Goal: Transaction & Acquisition: Purchase product/service

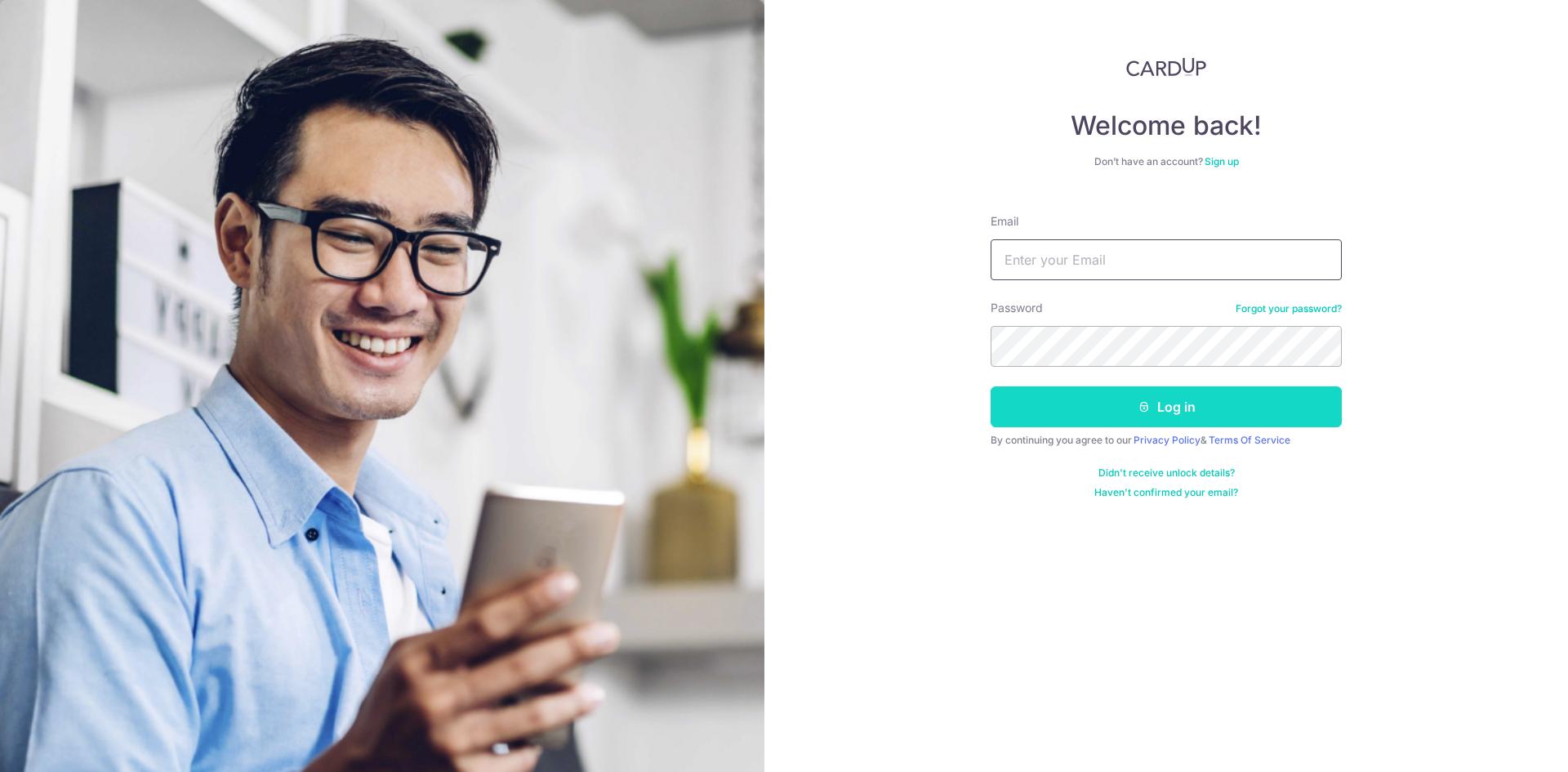
type input "kishin@rbcapital.com.sg"
click at [1106, 414] on button "Log in" at bounding box center [1166, 407] width 351 height 41
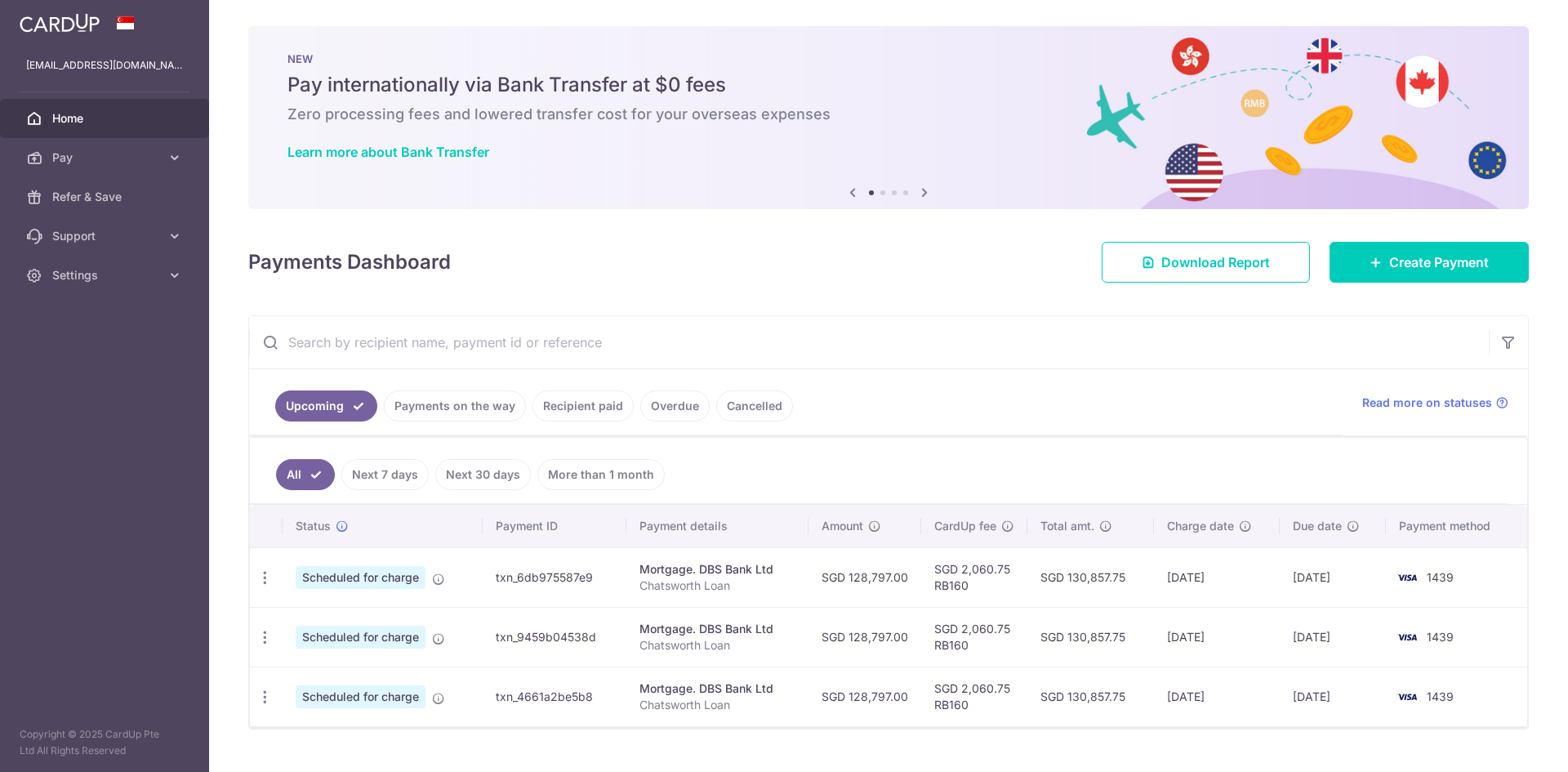
scroll to position [34, 0]
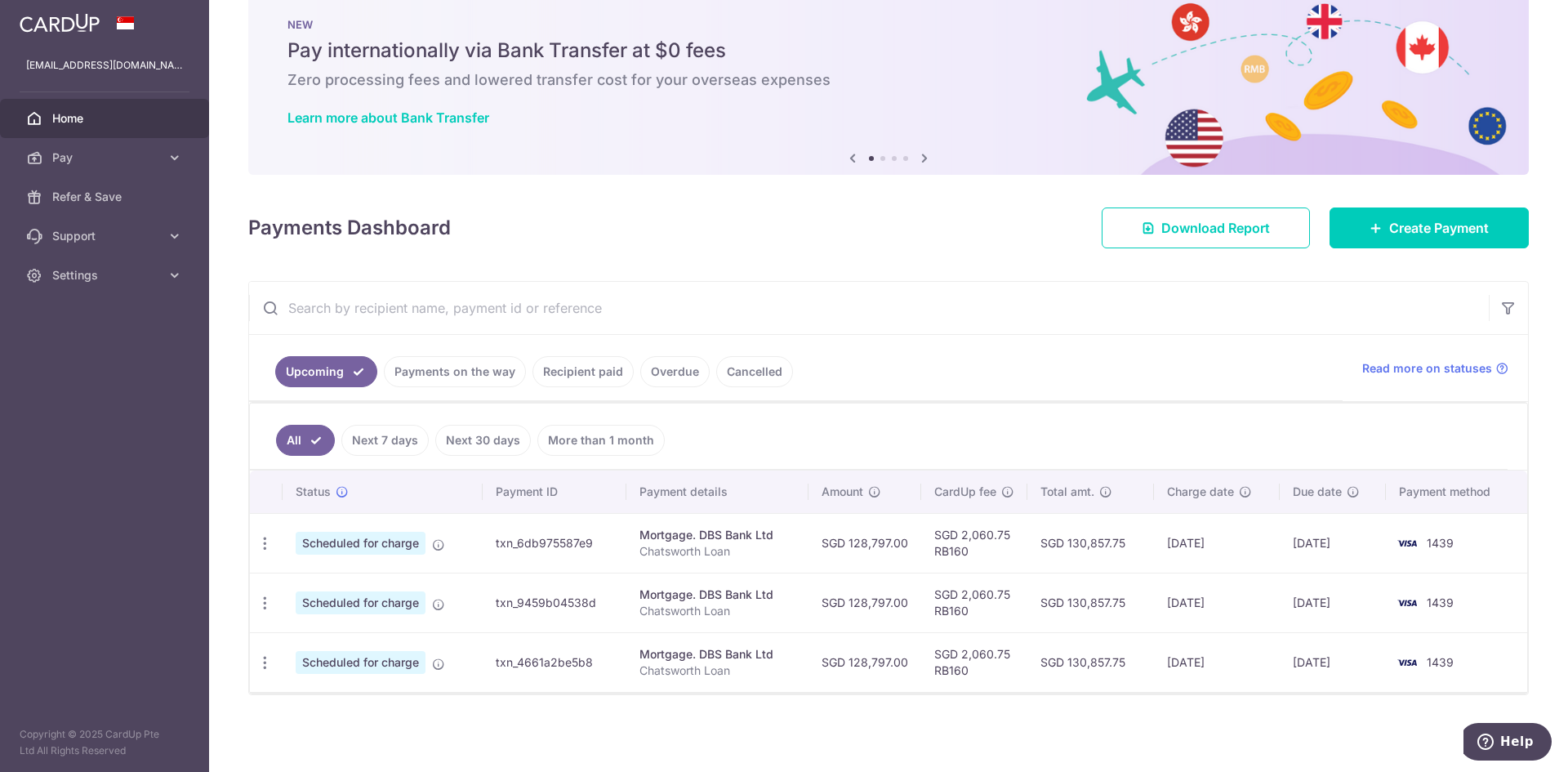
click at [504, 370] on link "Payments on the way" at bounding box center [455, 372] width 142 height 31
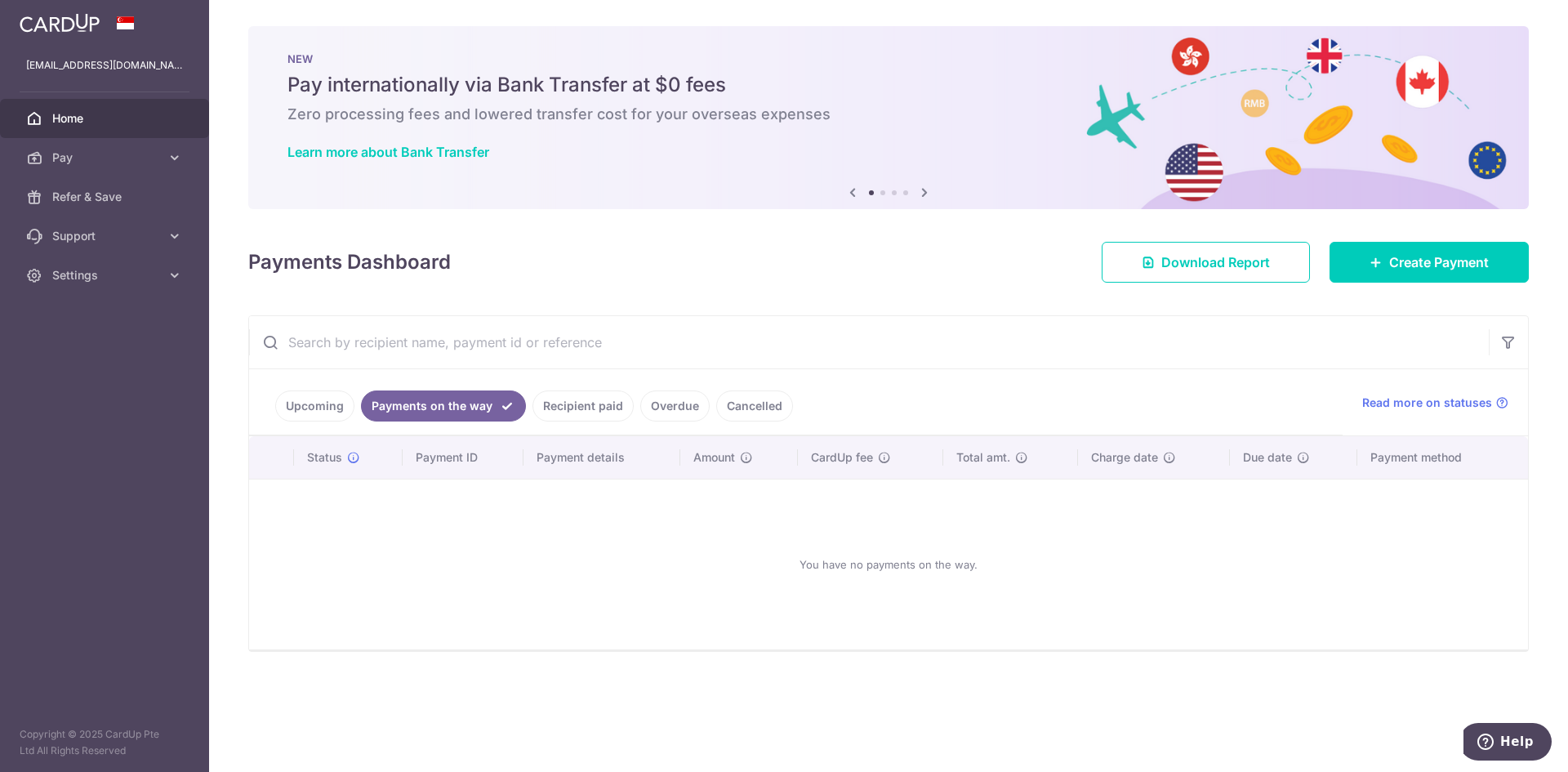
click at [301, 409] on link "Upcoming" at bounding box center [314, 406] width 80 height 31
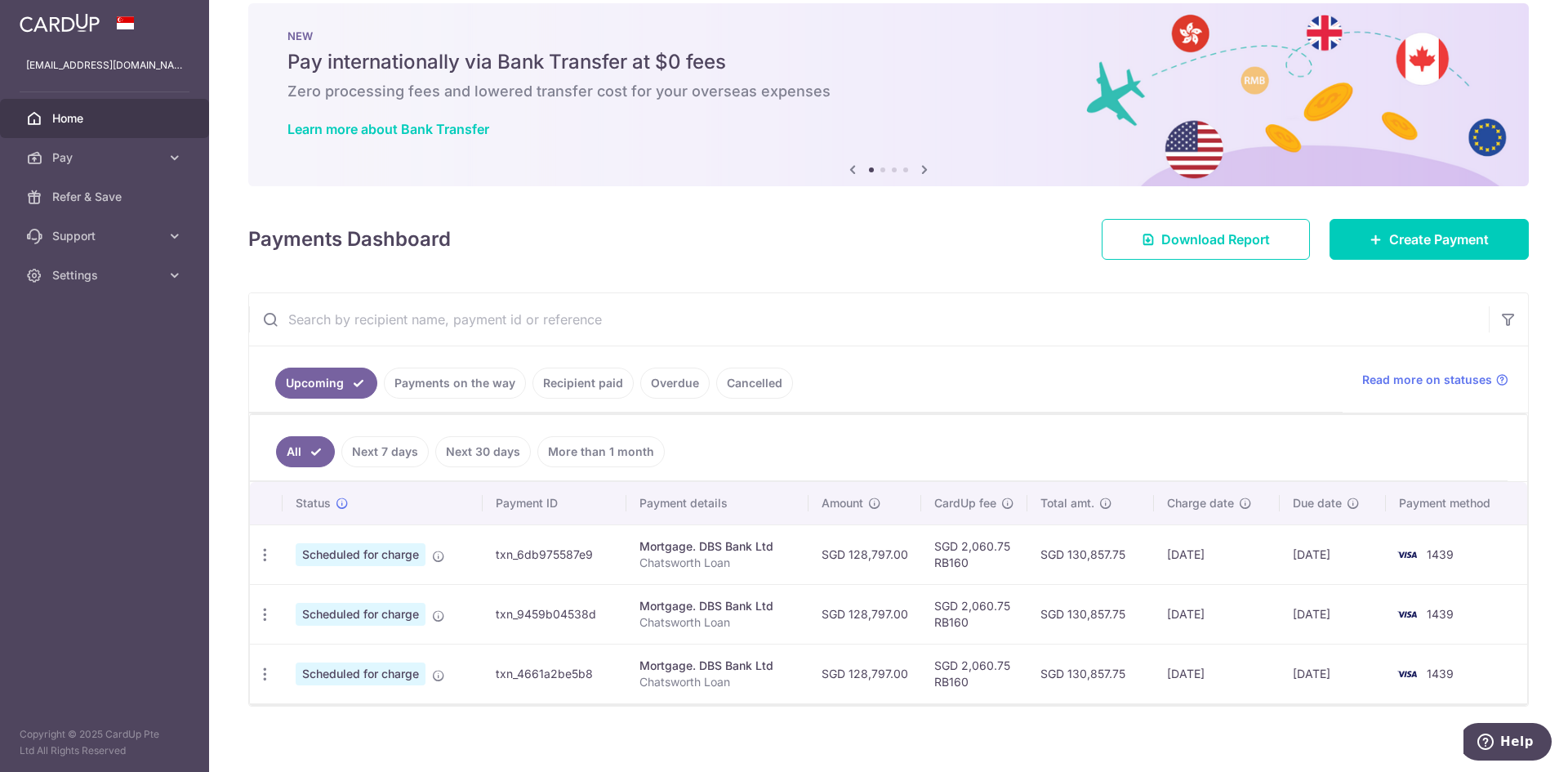
scroll to position [34, 0]
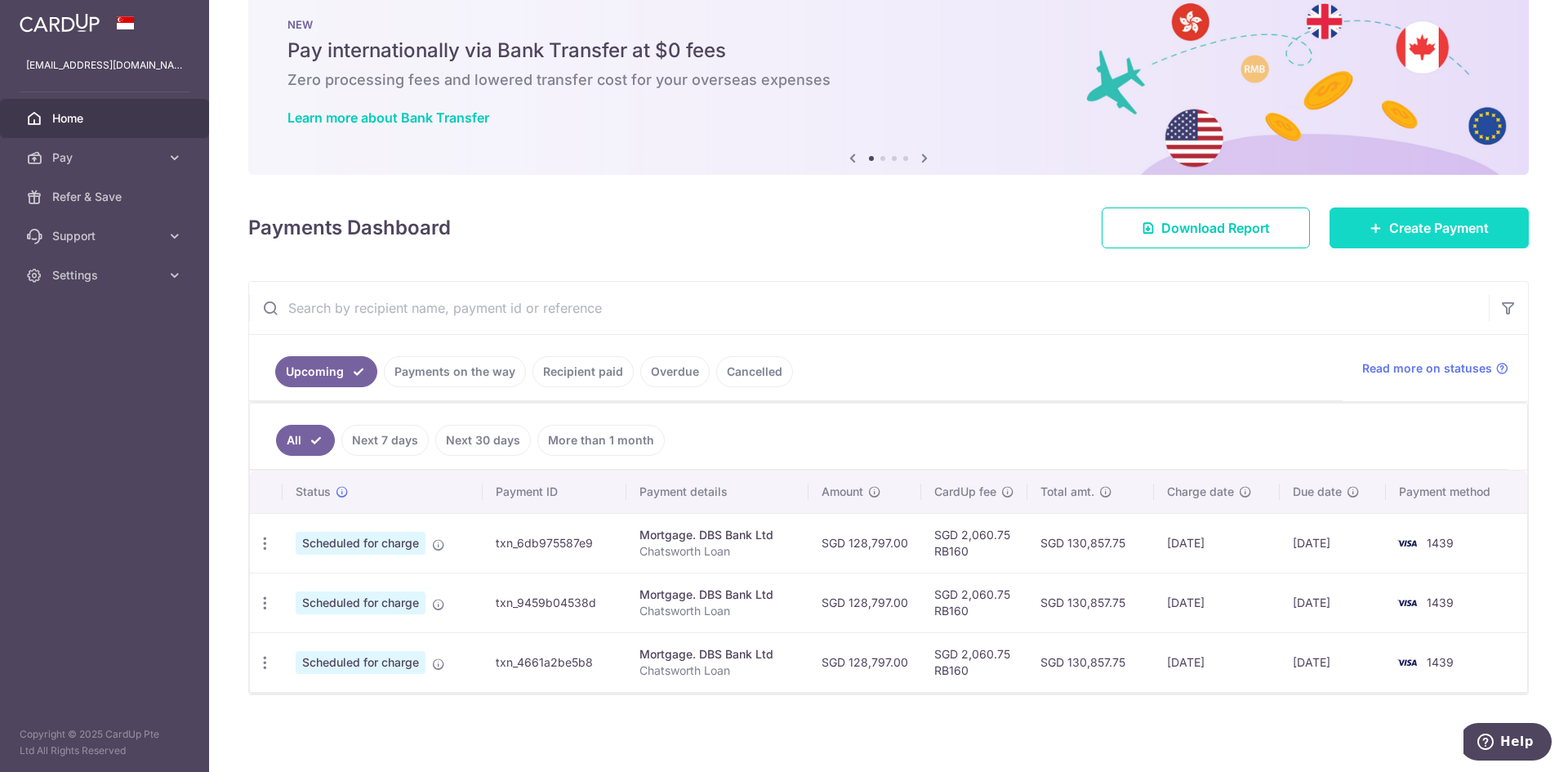
click at [1407, 231] on span "Create Payment" at bounding box center [1440, 228] width 99 height 20
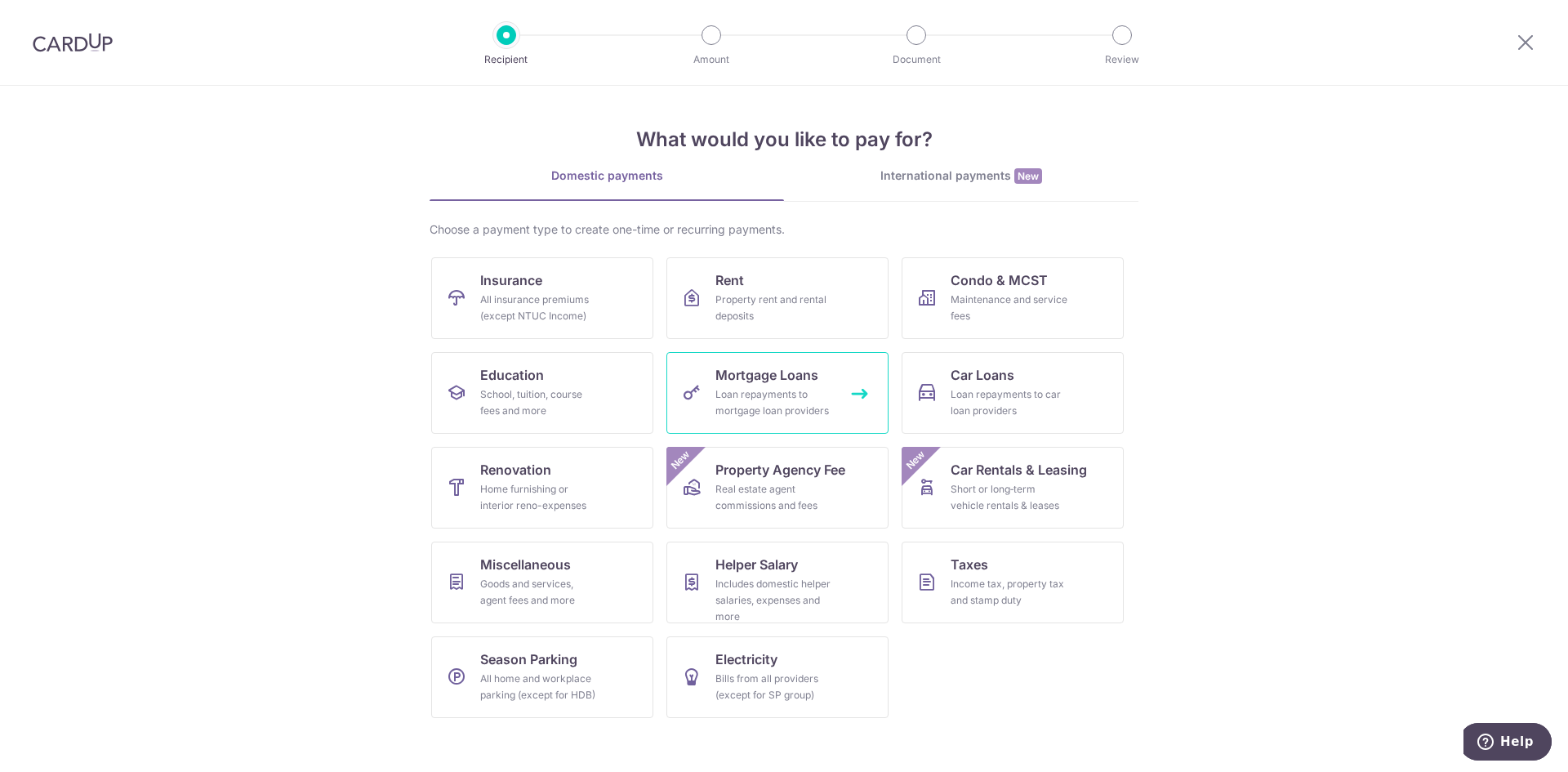
click at [743, 397] on div "Loan repayments to mortgage loan providers" at bounding box center [774, 403] width 117 height 33
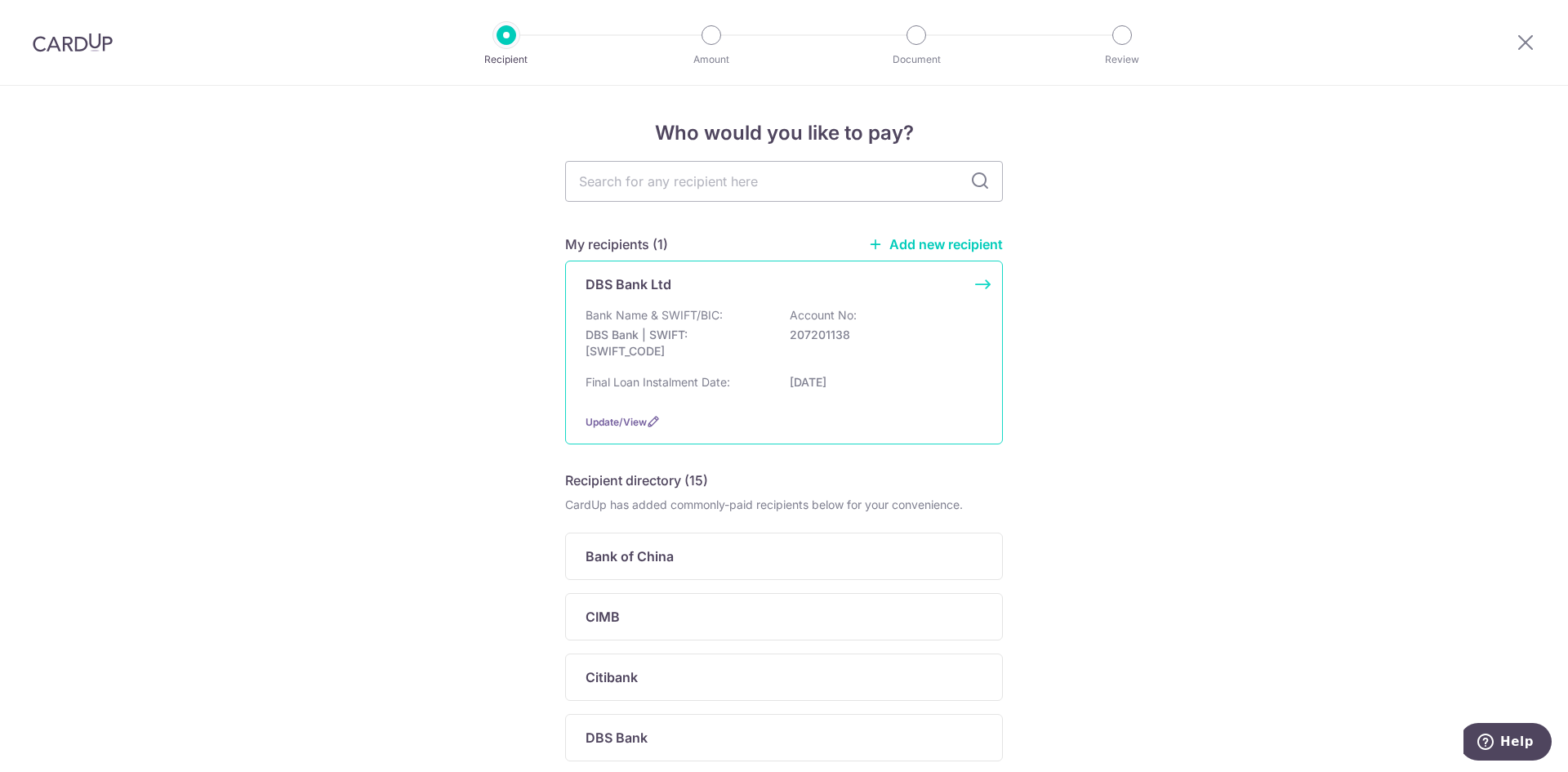
click at [734, 368] on div "Bank Name & SWIFT/BIC: DBS Bank | SWIFT: [SWIFT_CODE] Account No: 207201138 Fin…" at bounding box center [784, 354] width 397 height 93
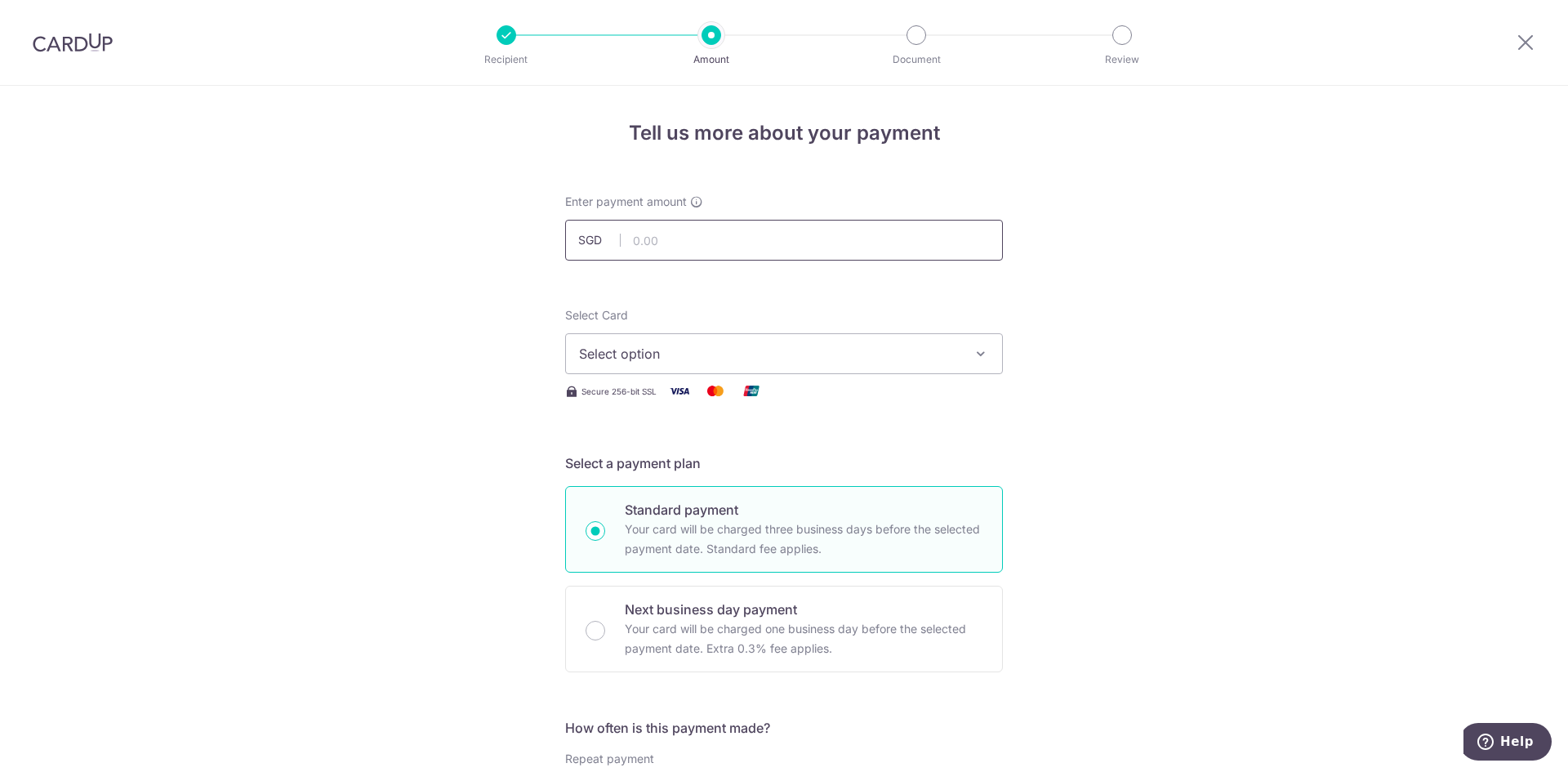
click at [700, 237] on input "text" at bounding box center [784, 241] width 438 height 41
type input "49,124.00"
click at [711, 358] on span "Select option" at bounding box center [769, 354] width 380 height 20
click at [664, 466] on span "**** 1439" at bounding box center [648, 470] width 61 height 20
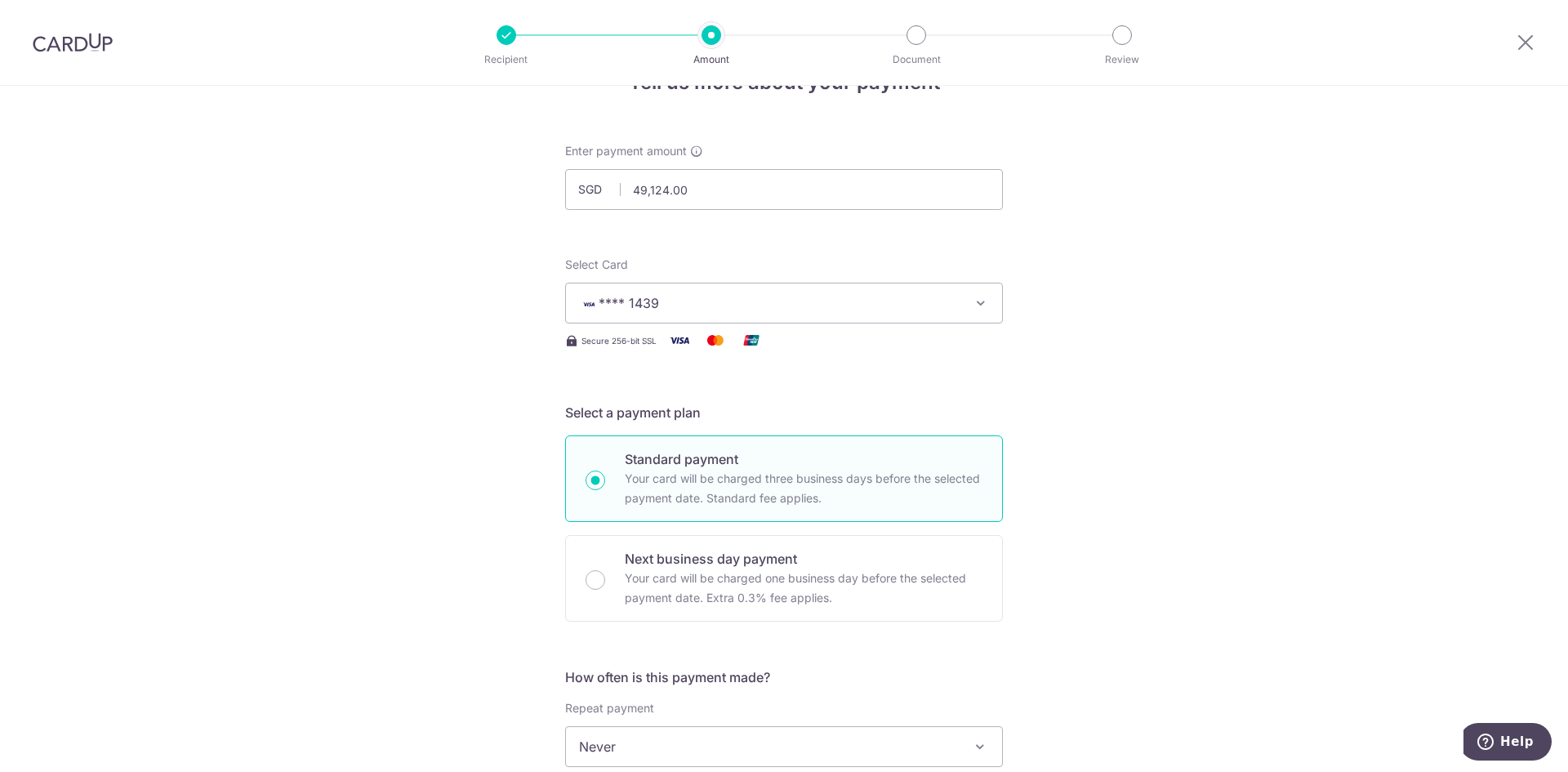
scroll to position [245, 0]
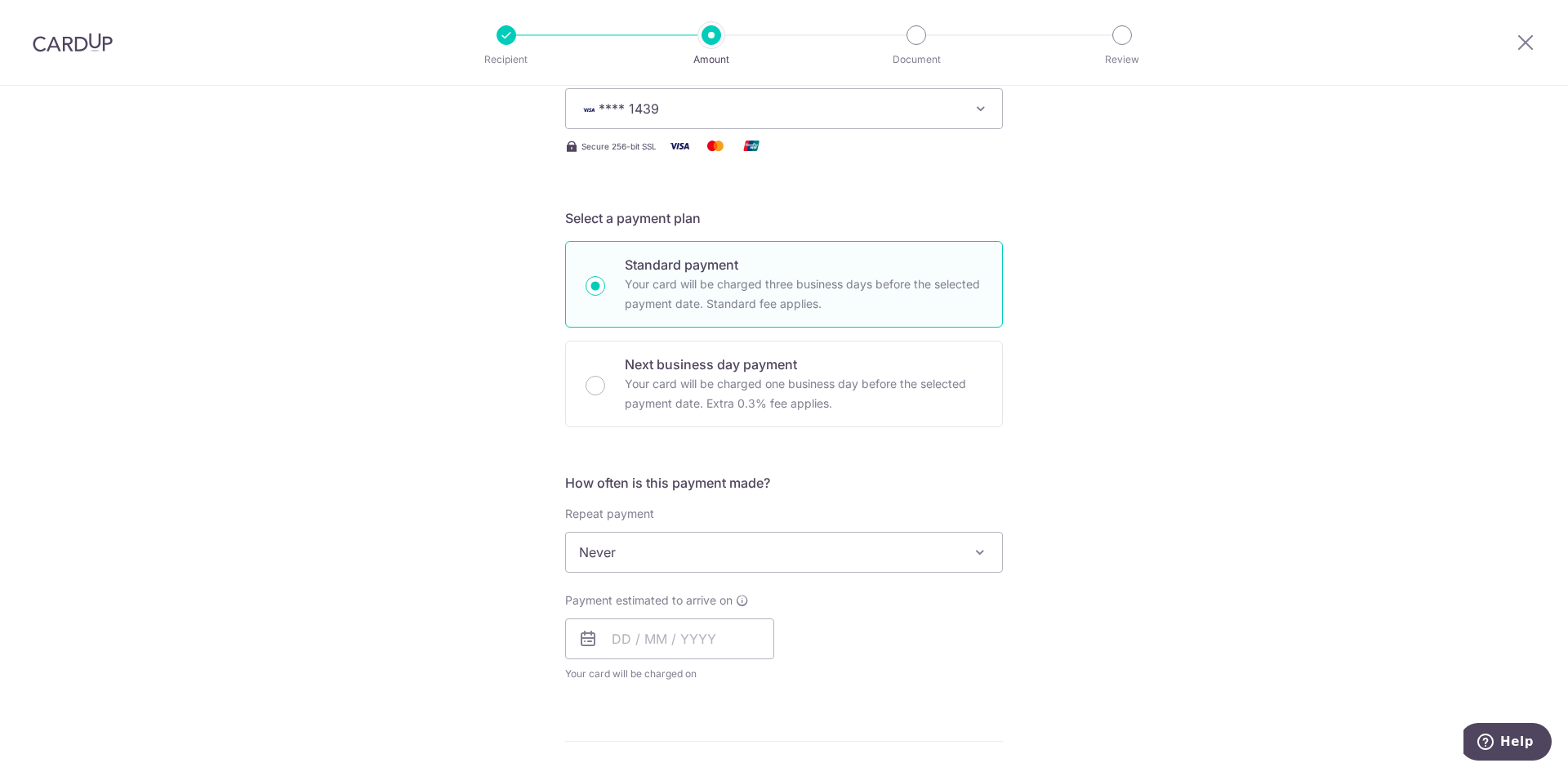
click at [700, 560] on span "Never" at bounding box center [784, 553] width 436 height 39
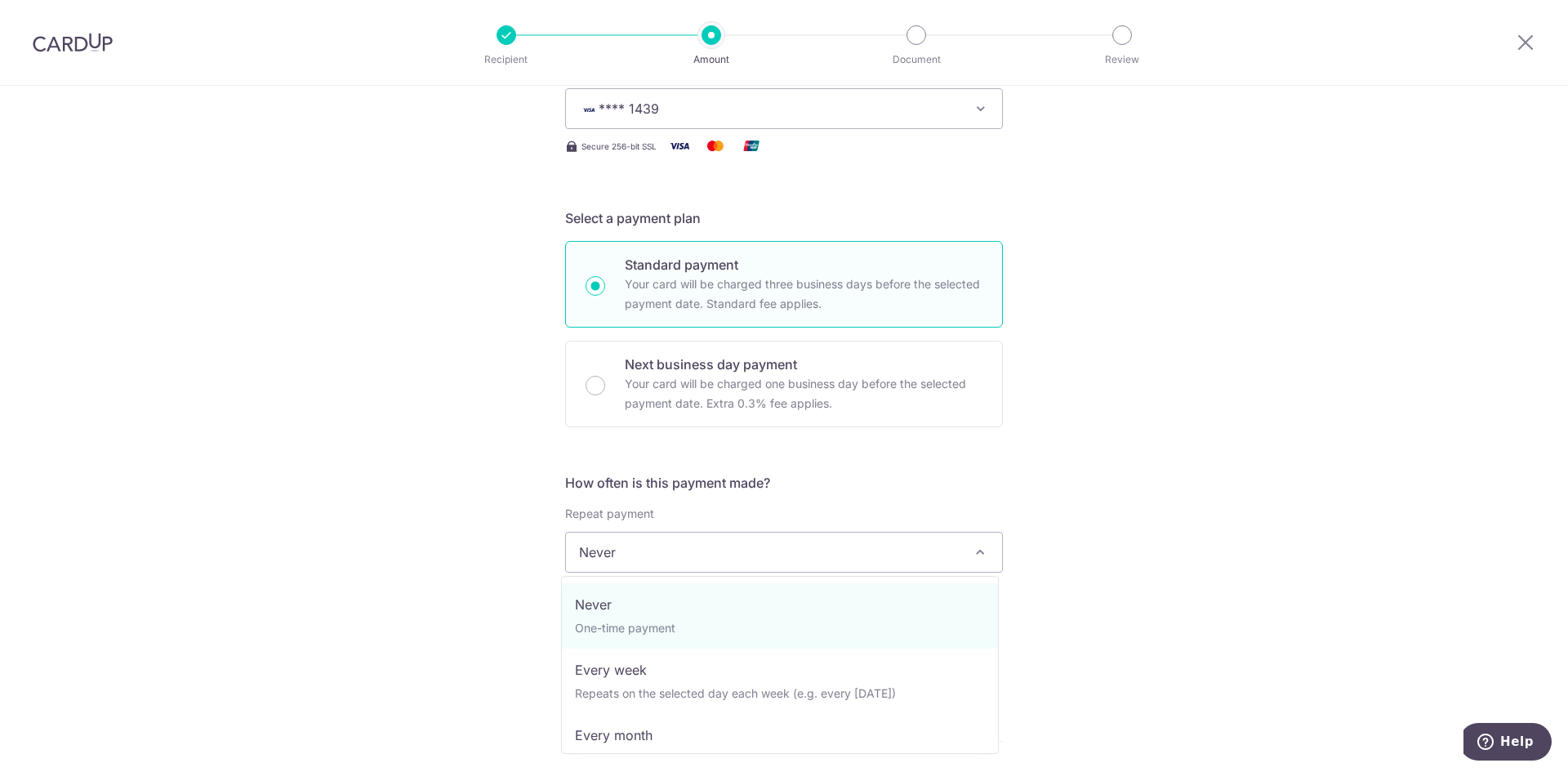
click at [813, 494] on div "How often is this payment made? Repeat payment Never Every week Every month Eve…" at bounding box center [784, 583] width 438 height 222
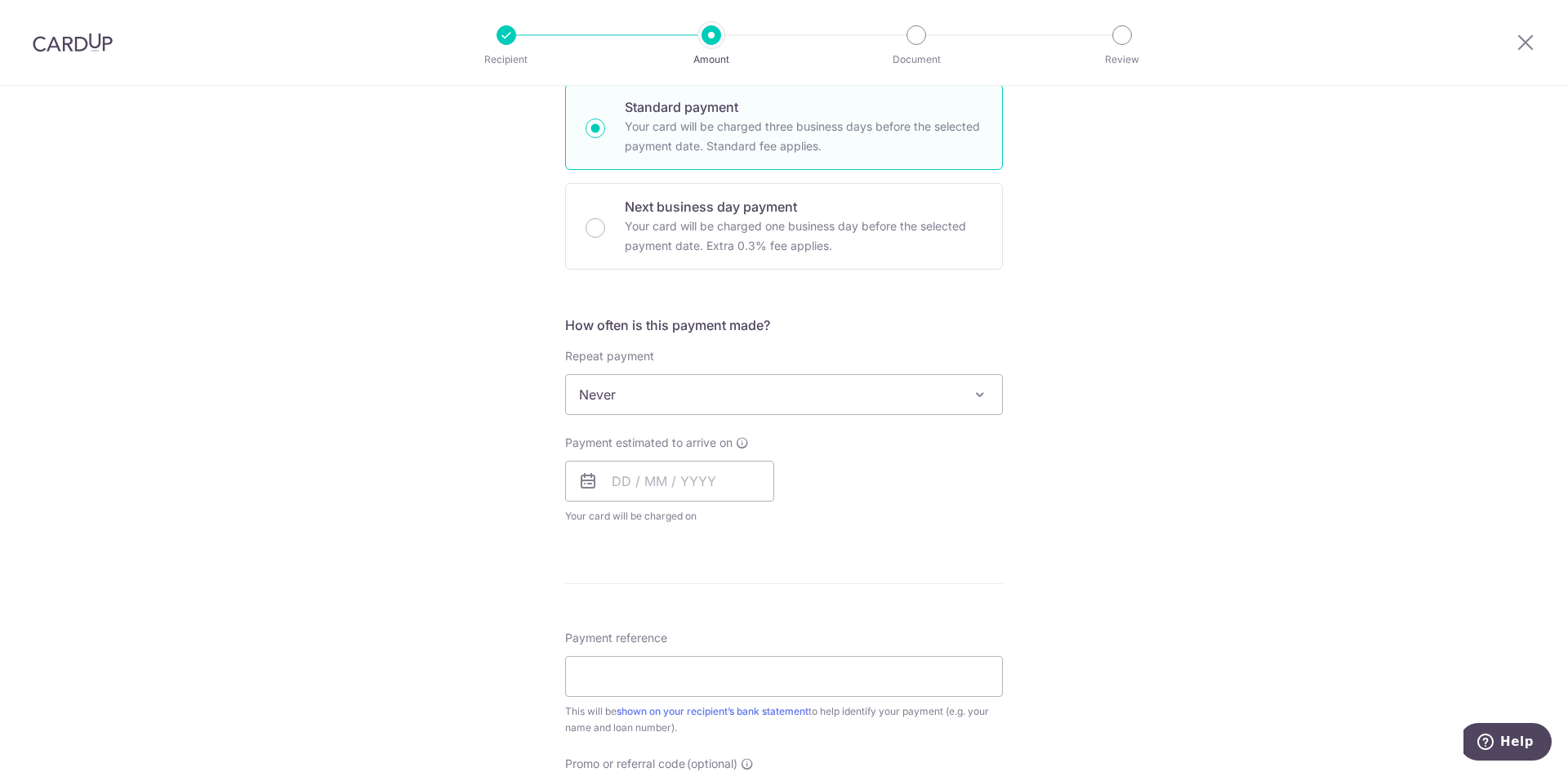
scroll to position [409, 0]
click at [637, 470] on input "text" at bounding box center [670, 476] width 209 height 41
click at [685, 691] on link "22" at bounding box center [696, 690] width 27 height 27
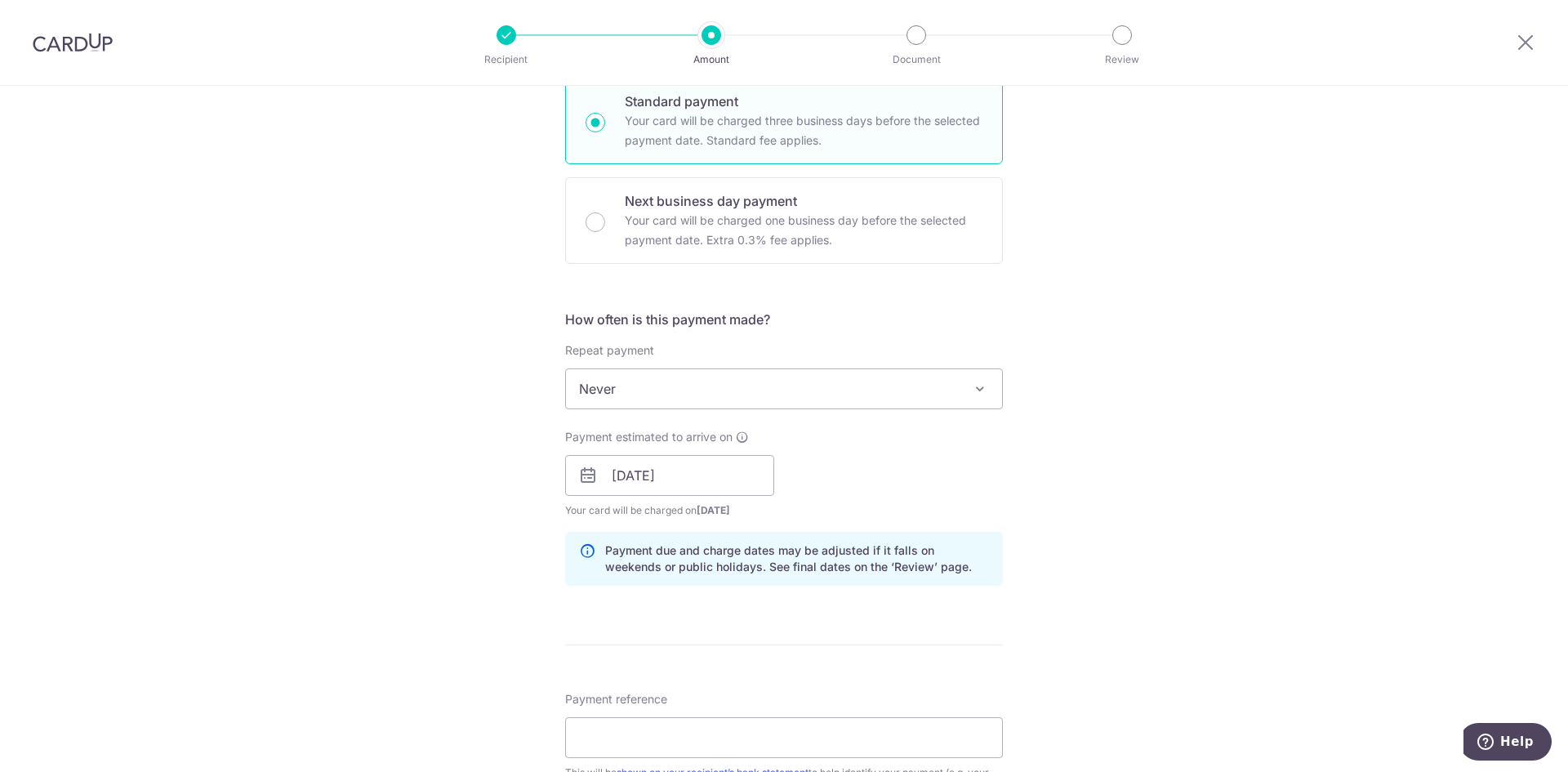
click at [885, 499] on div "Payment estimated to arrive on 22/10/2025 Prev Next Jan Feb Mar Apr May Jun Jul…" at bounding box center [784, 474] width 457 height 90
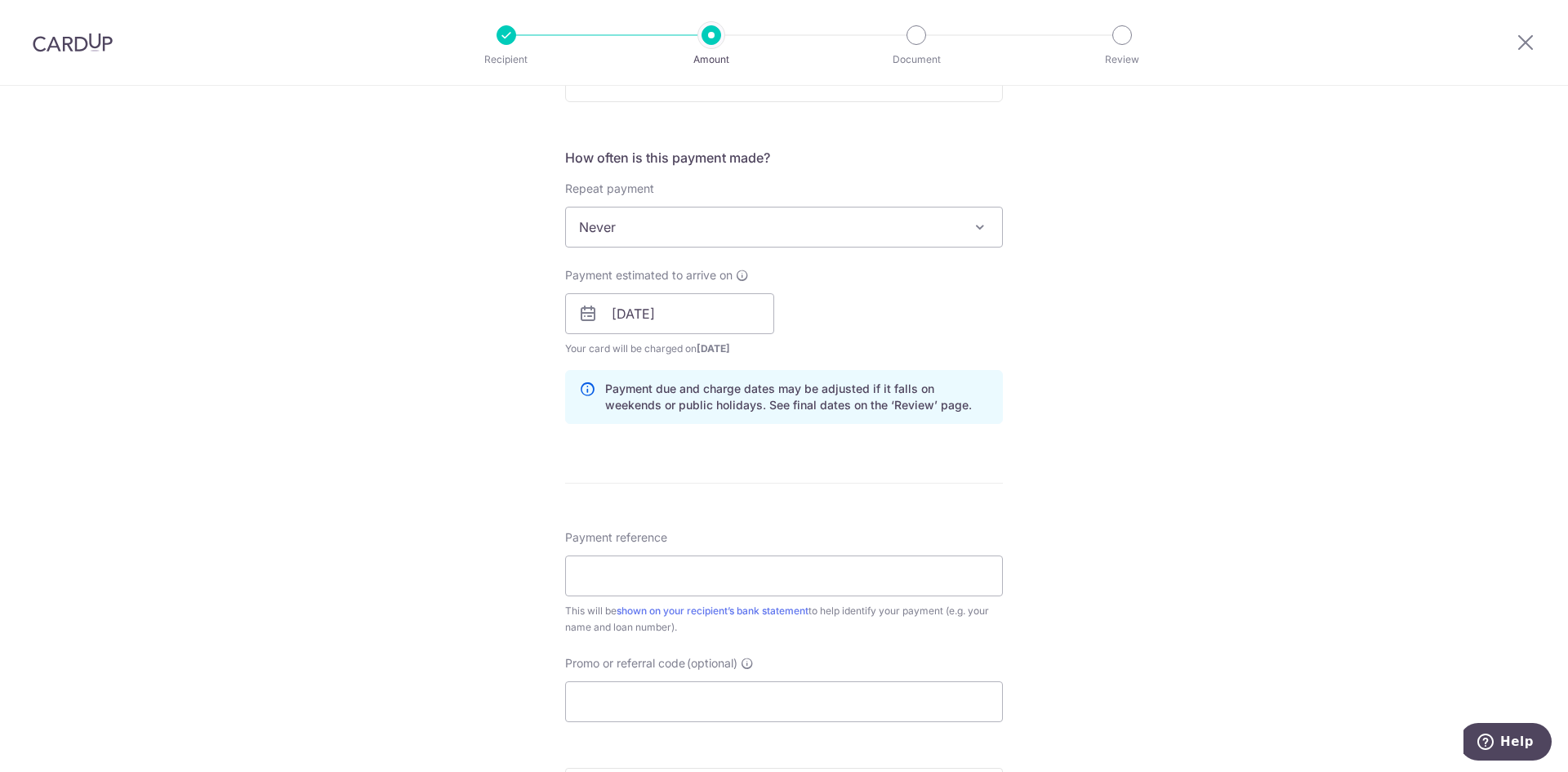
scroll to position [572, 0]
click at [708, 329] on input "22/10/2025" at bounding box center [670, 313] width 209 height 41
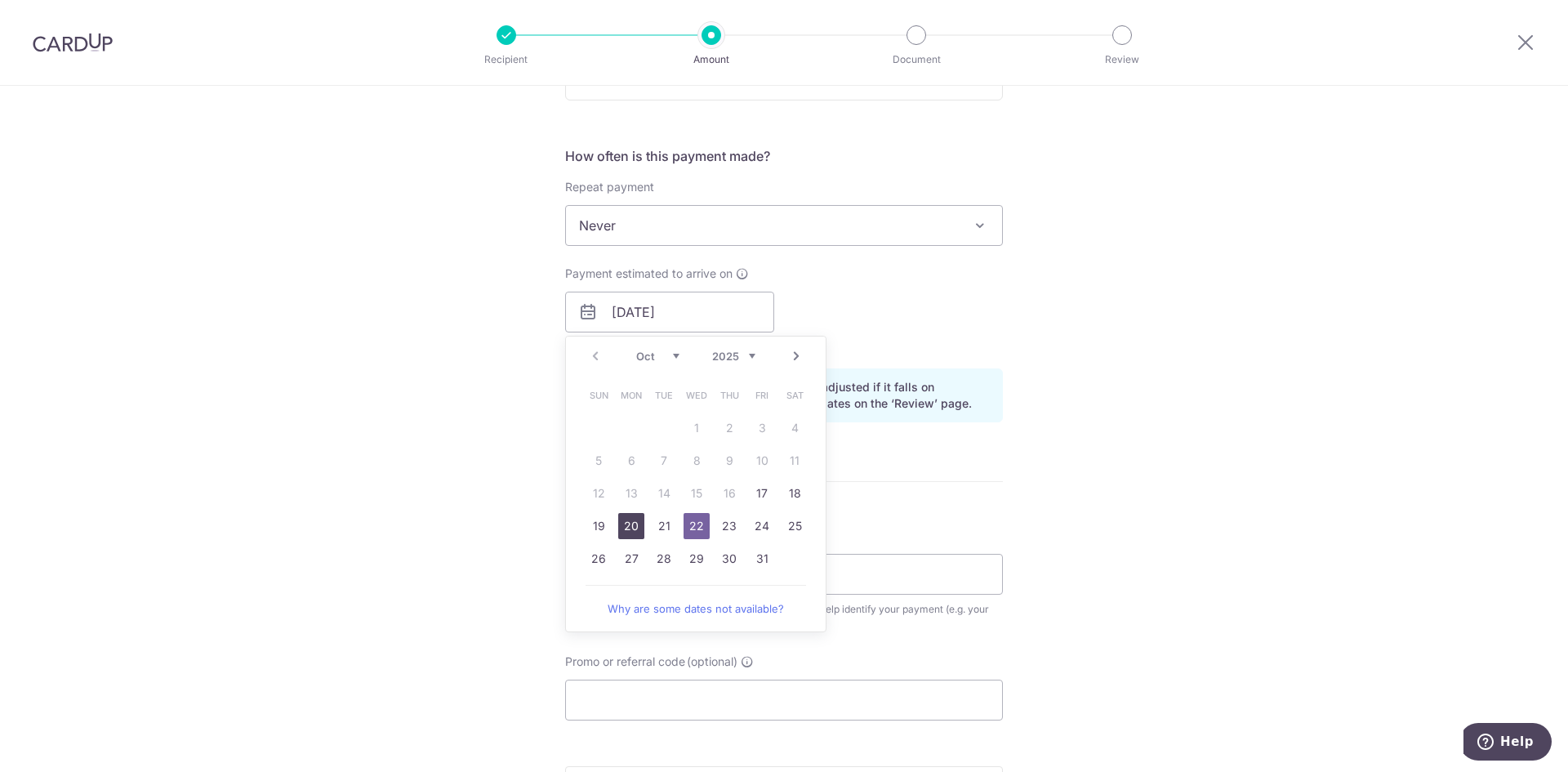
click at [629, 525] on link "20" at bounding box center [631, 526] width 27 height 27
type input "[DATE]"
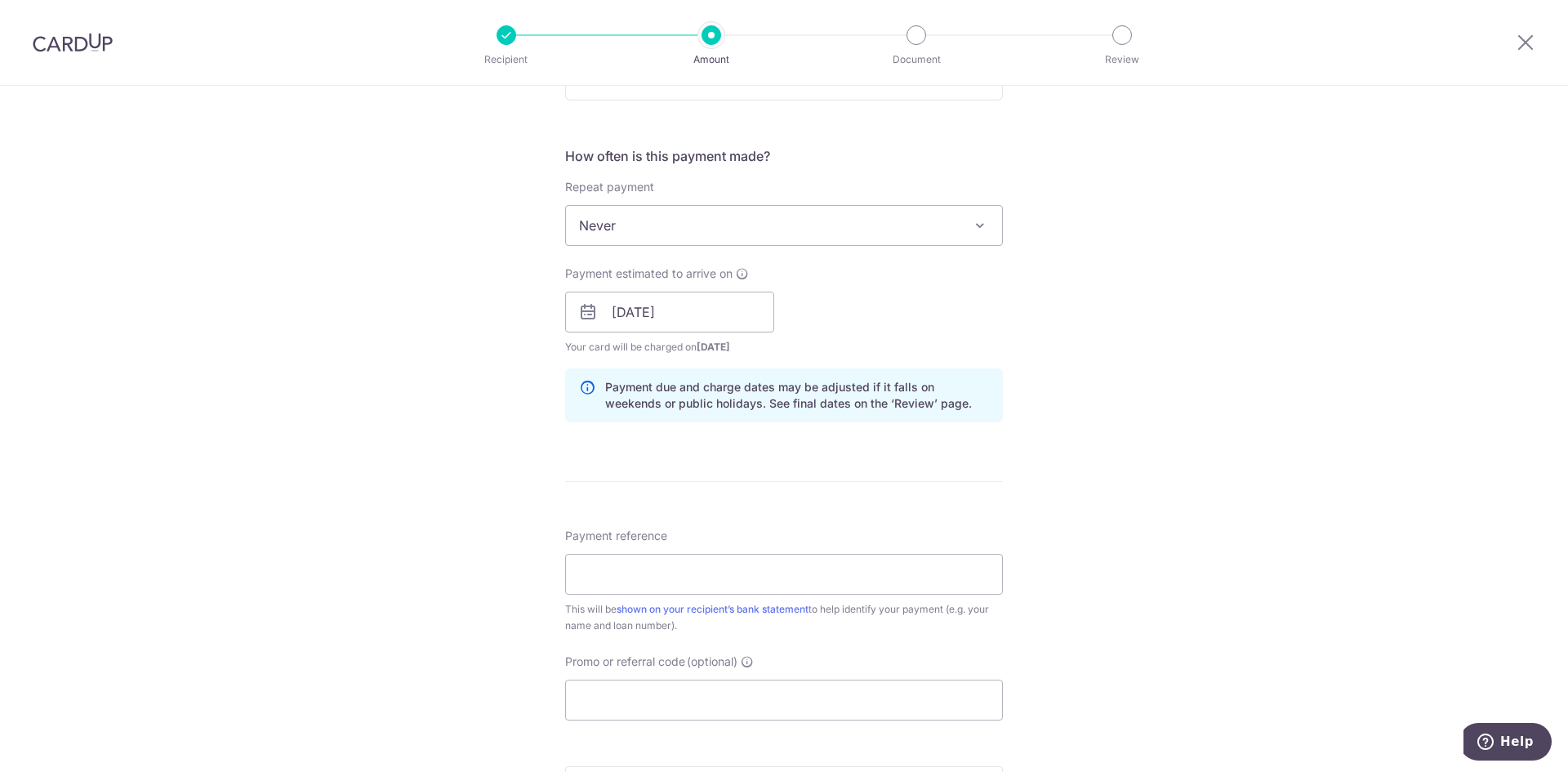
click at [882, 303] on div "Payment estimated to arrive on 20/10/2025 Prev Next Jan Feb Mar Apr May Jun Jul…" at bounding box center [784, 310] width 457 height 90
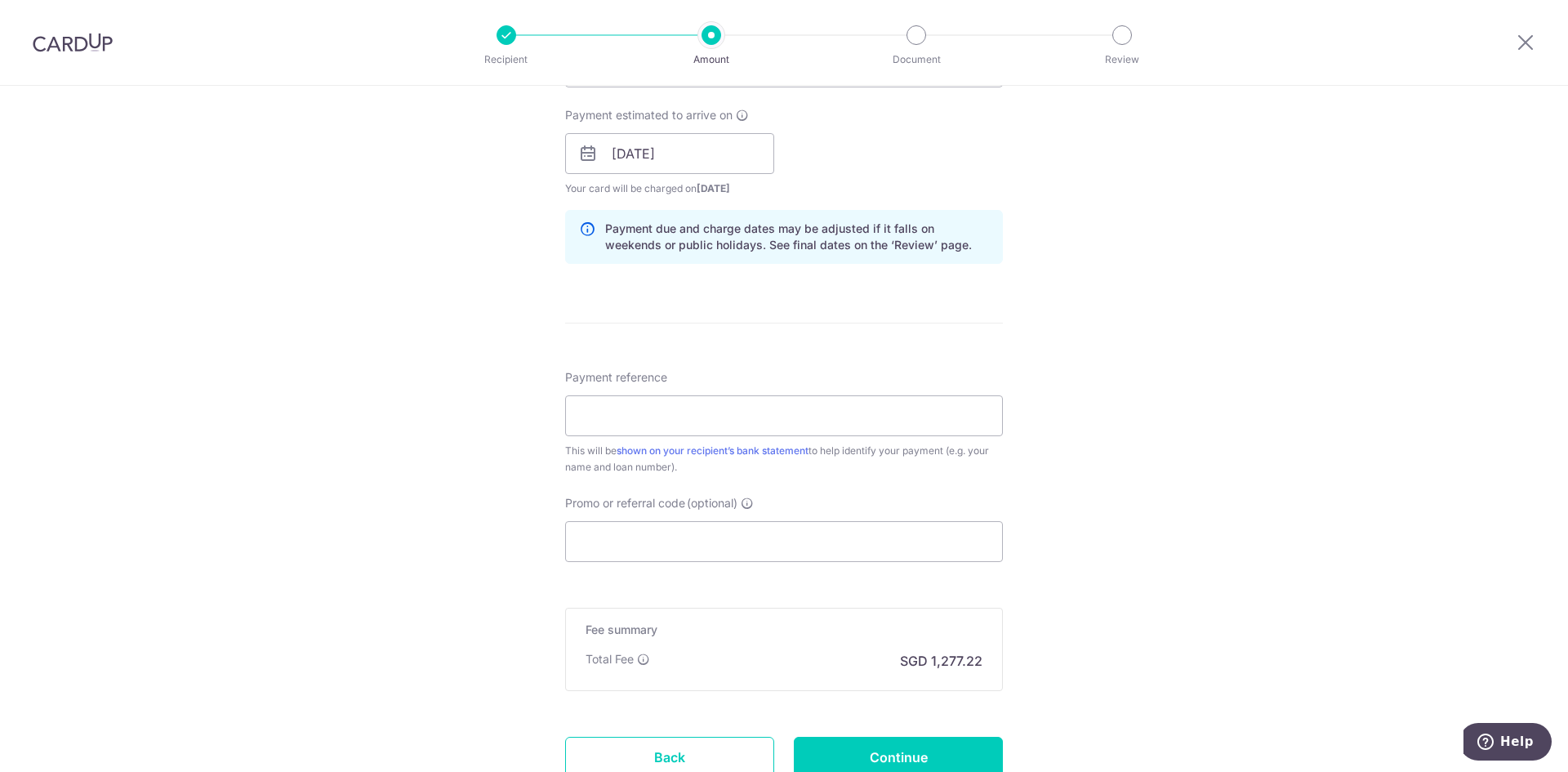
scroll to position [735, 0]
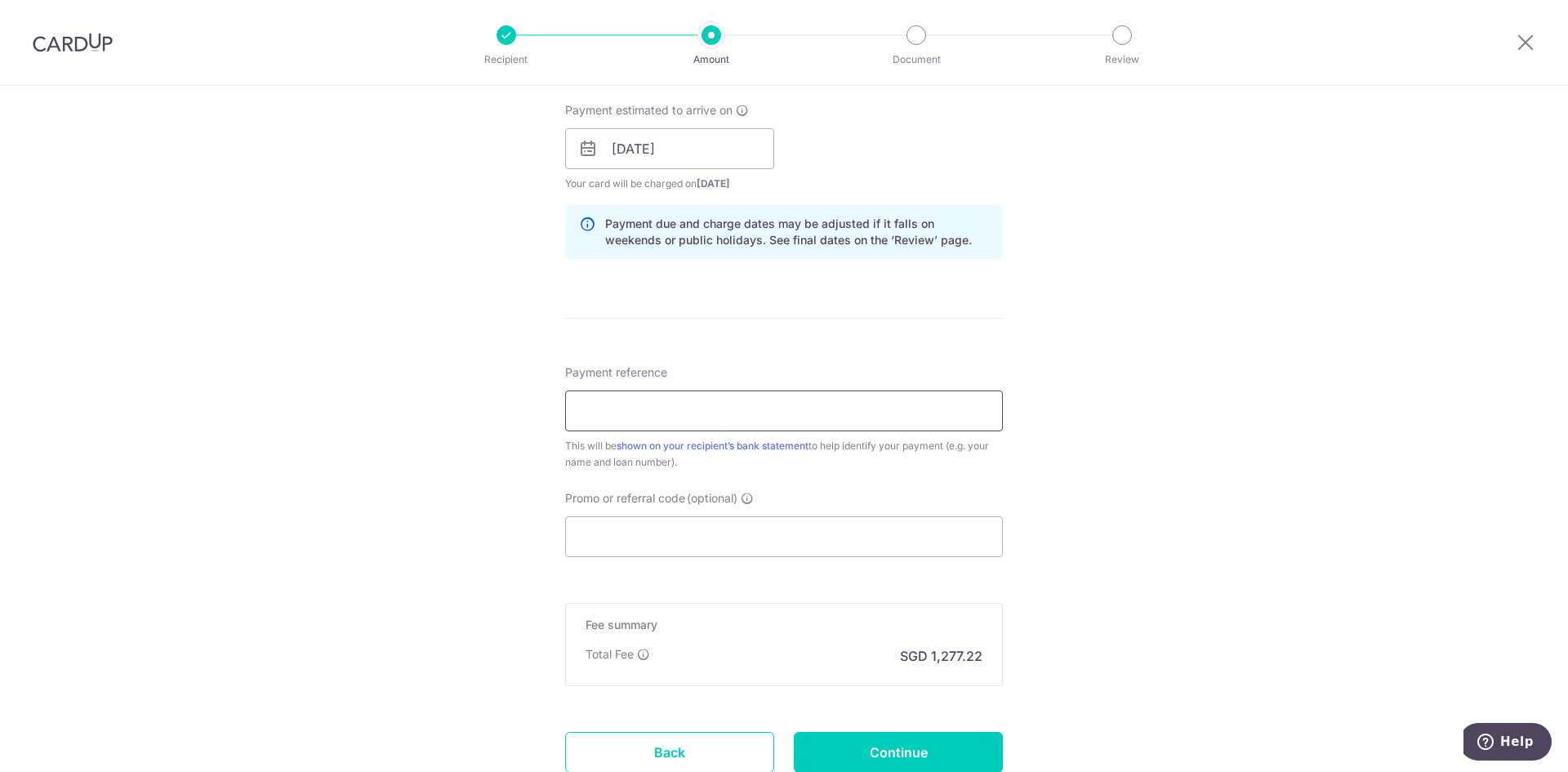
click at [643, 417] on input "Payment reference" at bounding box center [784, 411] width 438 height 41
type input "Kishin construction loan"
click at [617, 542] on input "Promo or referral code (optional)" at bounding box center [784, 537] width 438 height 41
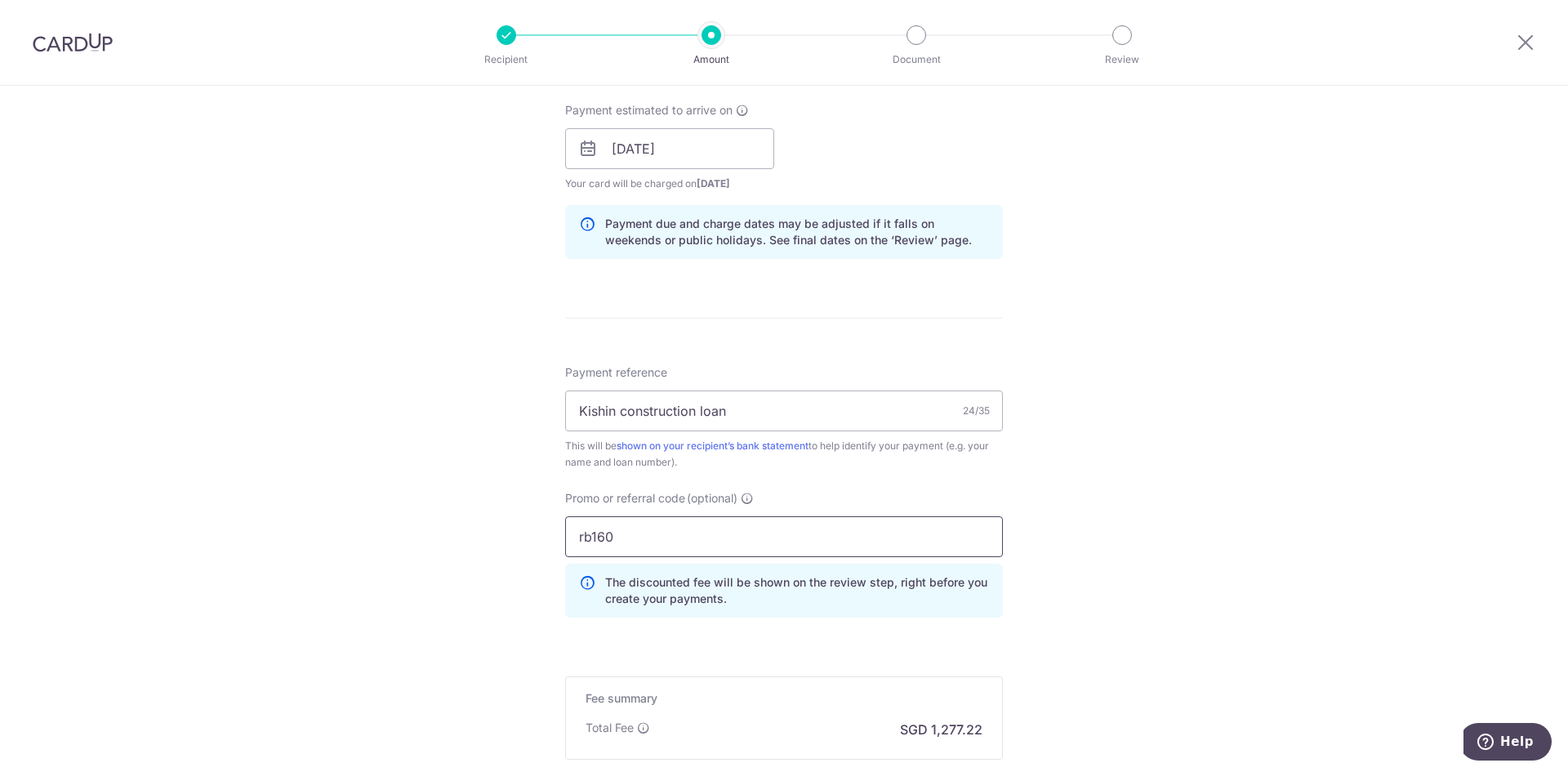
type input "rb160"
click at [1114, 602] on div "Tell us more about your payment Enter payment amount SGD 49,124.00 49124.00 Sel…" at bounding box center [784, 160] width 1568 height 1619
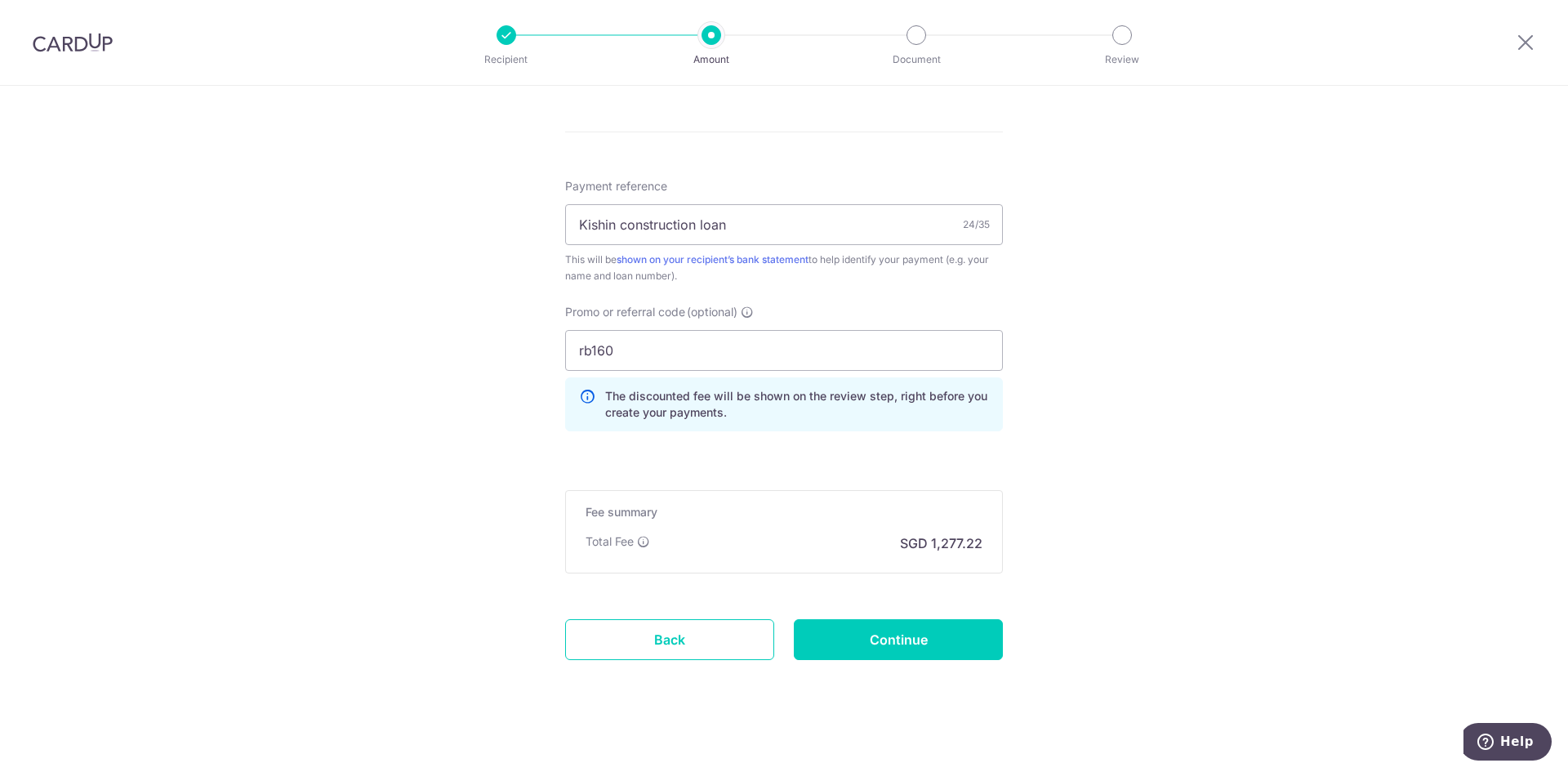
scroll to position [932, 0]
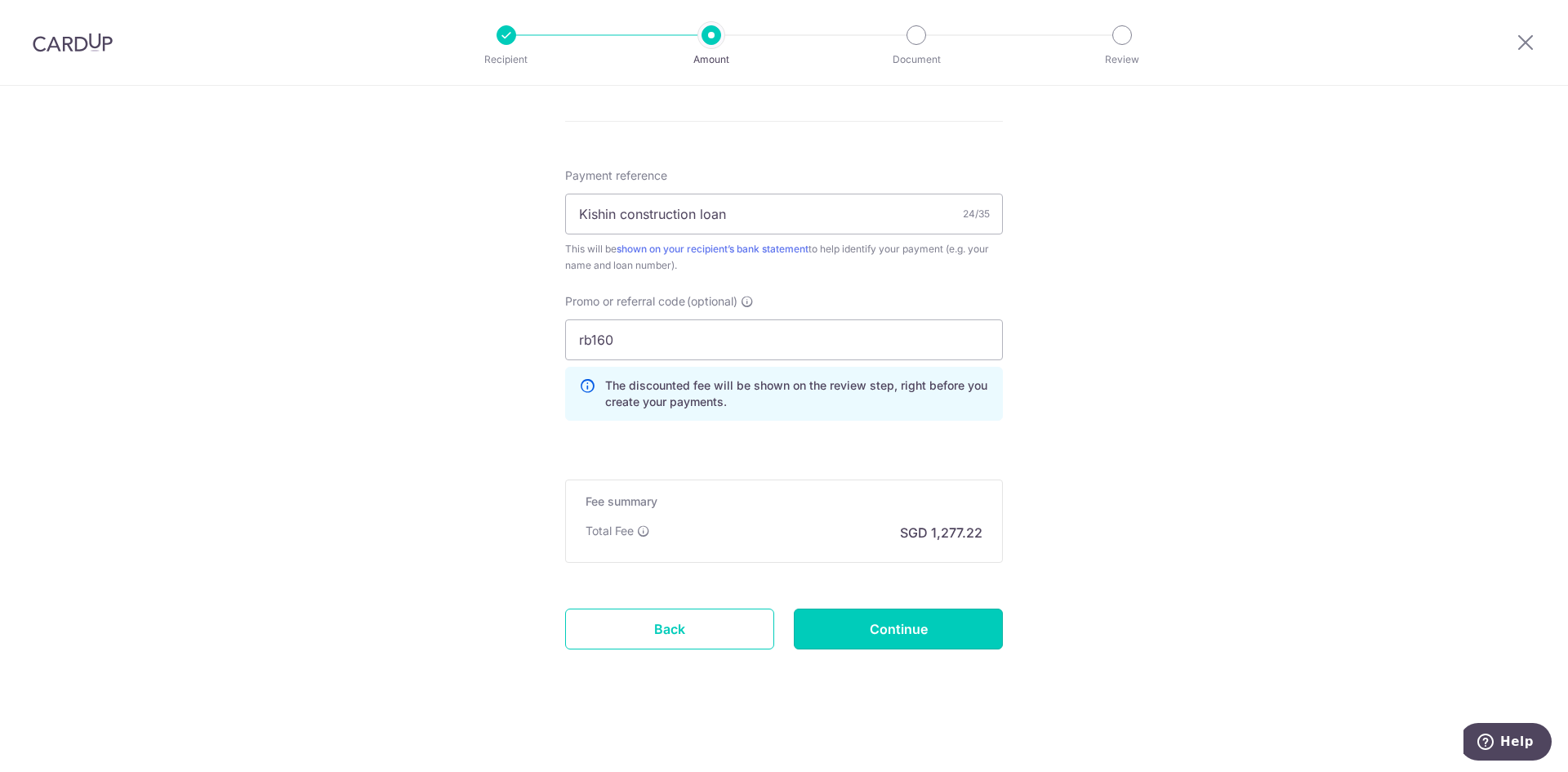
drag, startPoint x: 901, startPoint y: 642, endPoint x: 886, endPoint y: 636, distance: 16.2
click at [900, 635] on input "Continue" at bounding box center [898, 630] width 209 height 41
